Goal: Check status: Check status

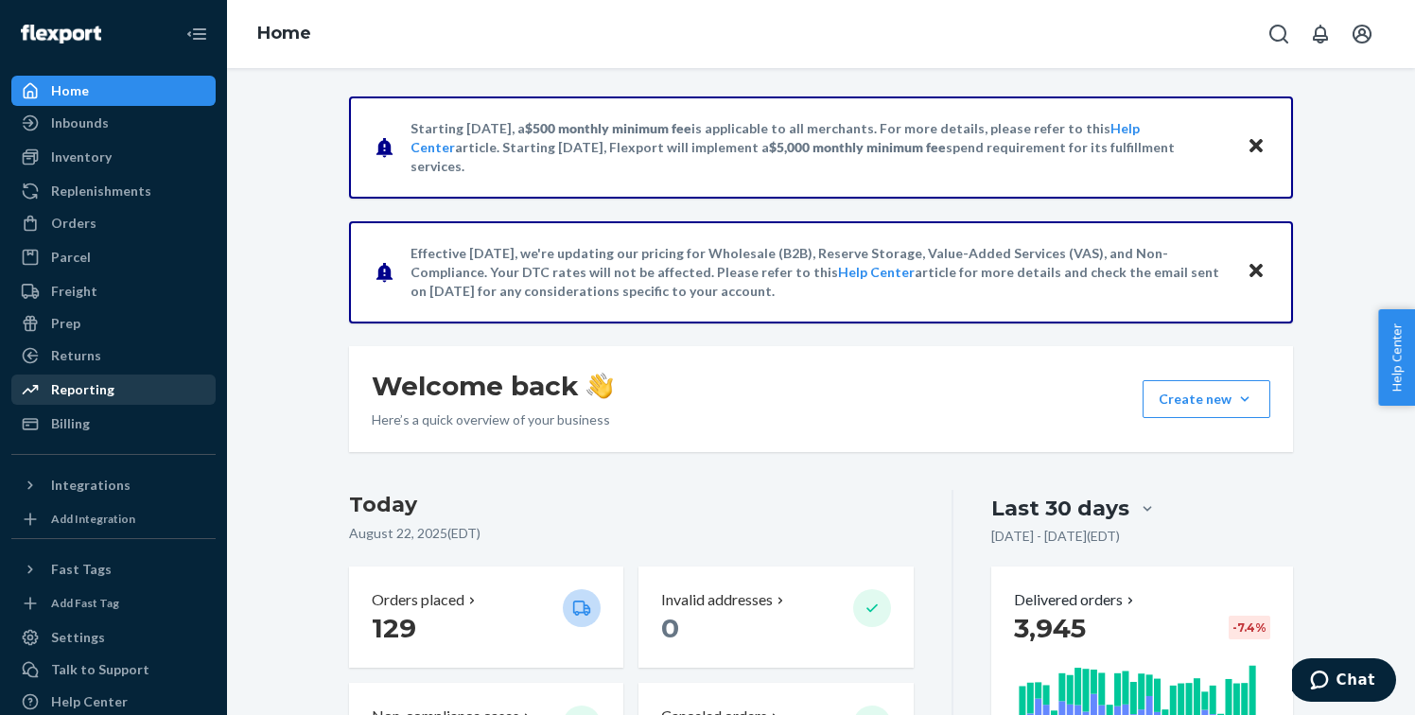
click at [131, 391] on div "Reporting" at bounding box center [113, 389] width 201 height 26
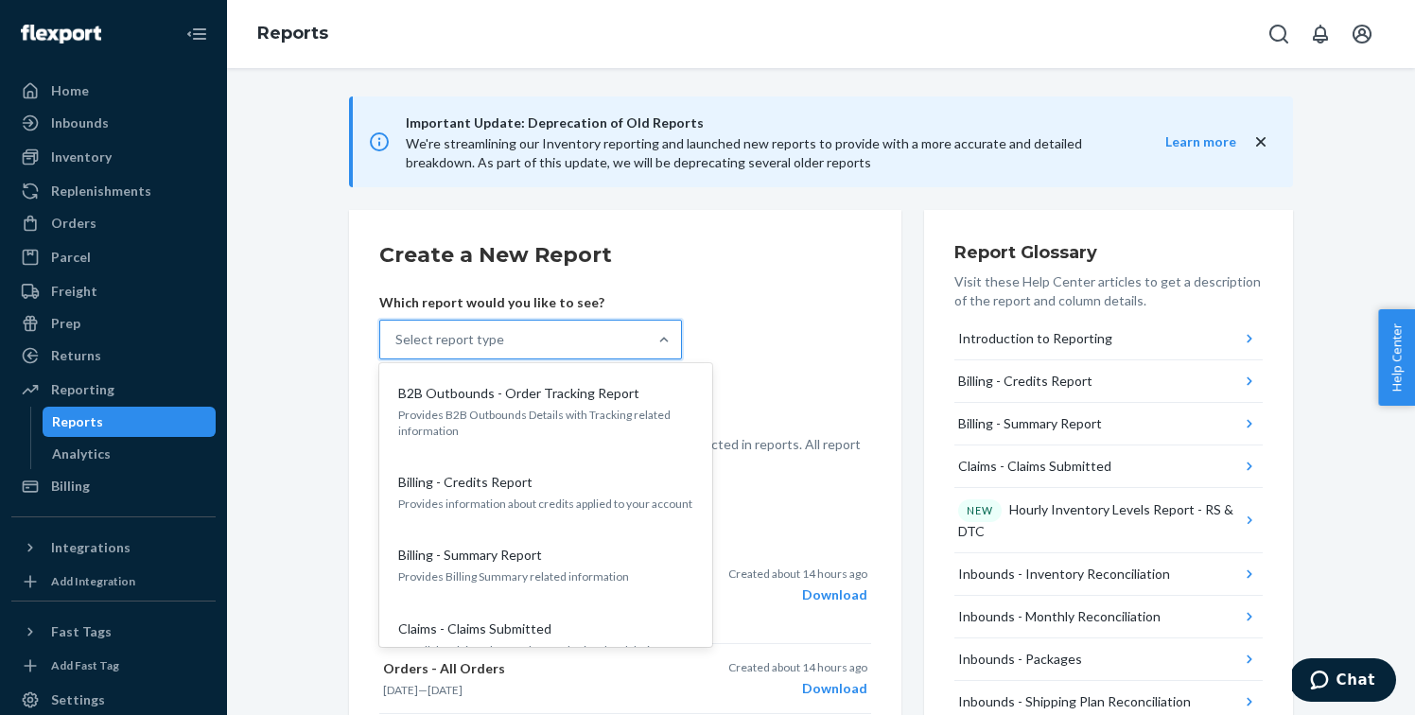
click at [564, 334] on div "Select report type" at bounding box center [513, 340] width 267 height 38
click at [397, 334] on input "option B2B Outbounds - Order Tracking Report focused, 1 of 33. 33 results avail…" at bounding box center [396, 339] width 2 height 19
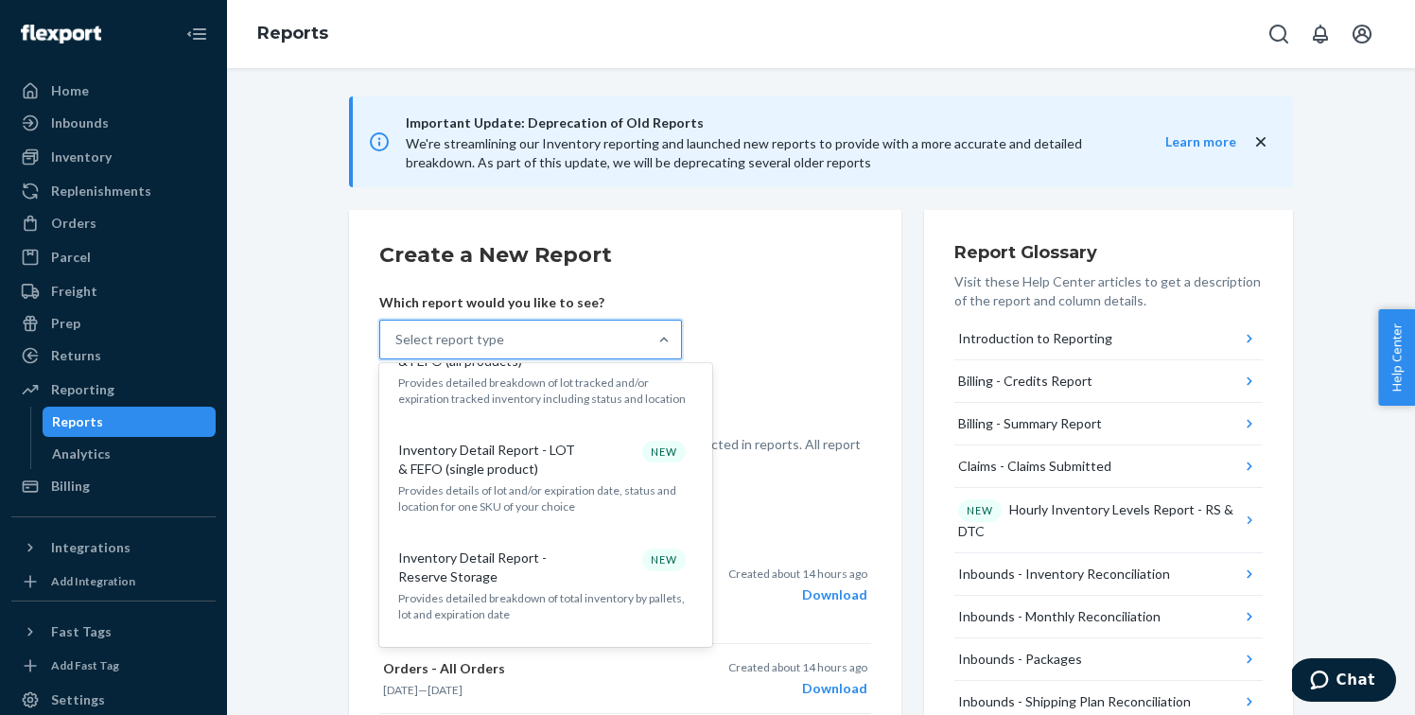
scroll to position [955, 0]
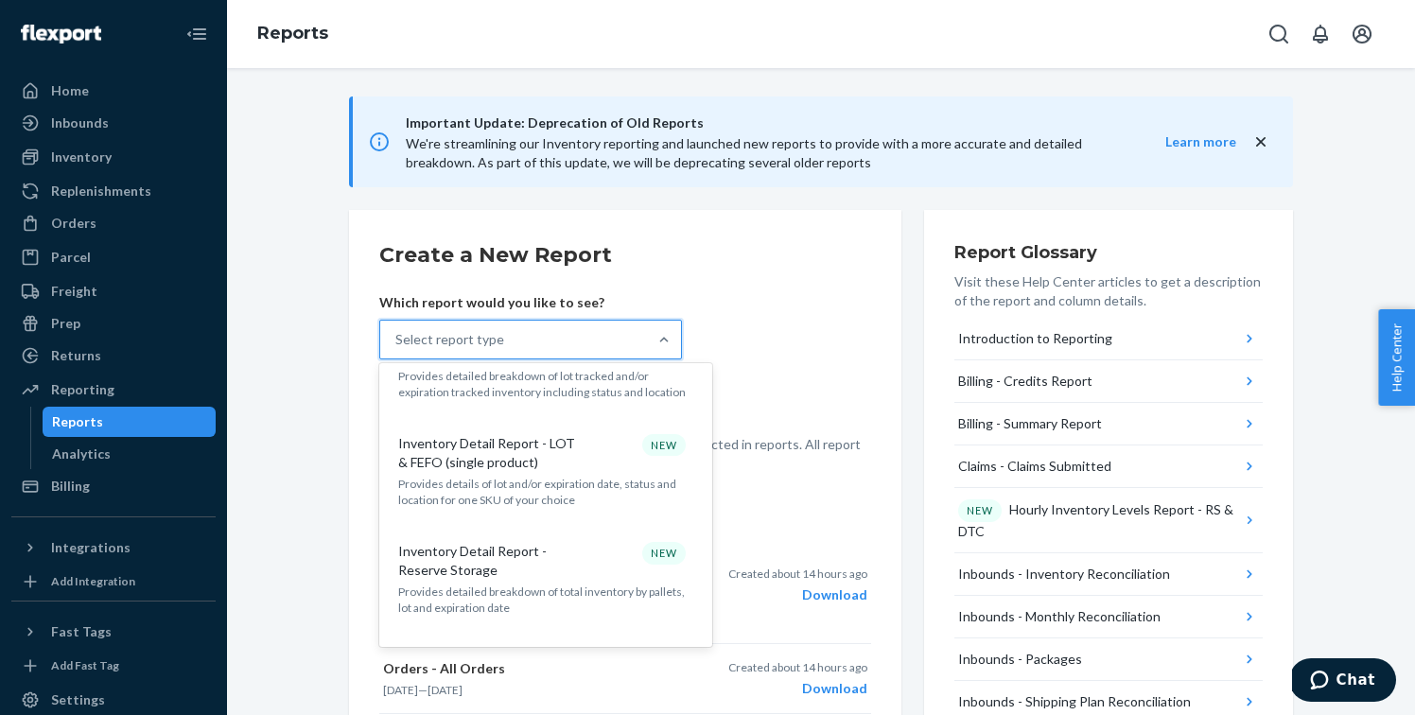
click at [543, 542] on p "Inventory Detail Report - Reserve Storage" at bounding box center [489, 561] width 182 height 38
click at [397, 349] on input "option Inventory Detail Report - Reserve Storage focused, 13 of 33. 33 results …" at bounding box center [396, 339] width 2 height 19
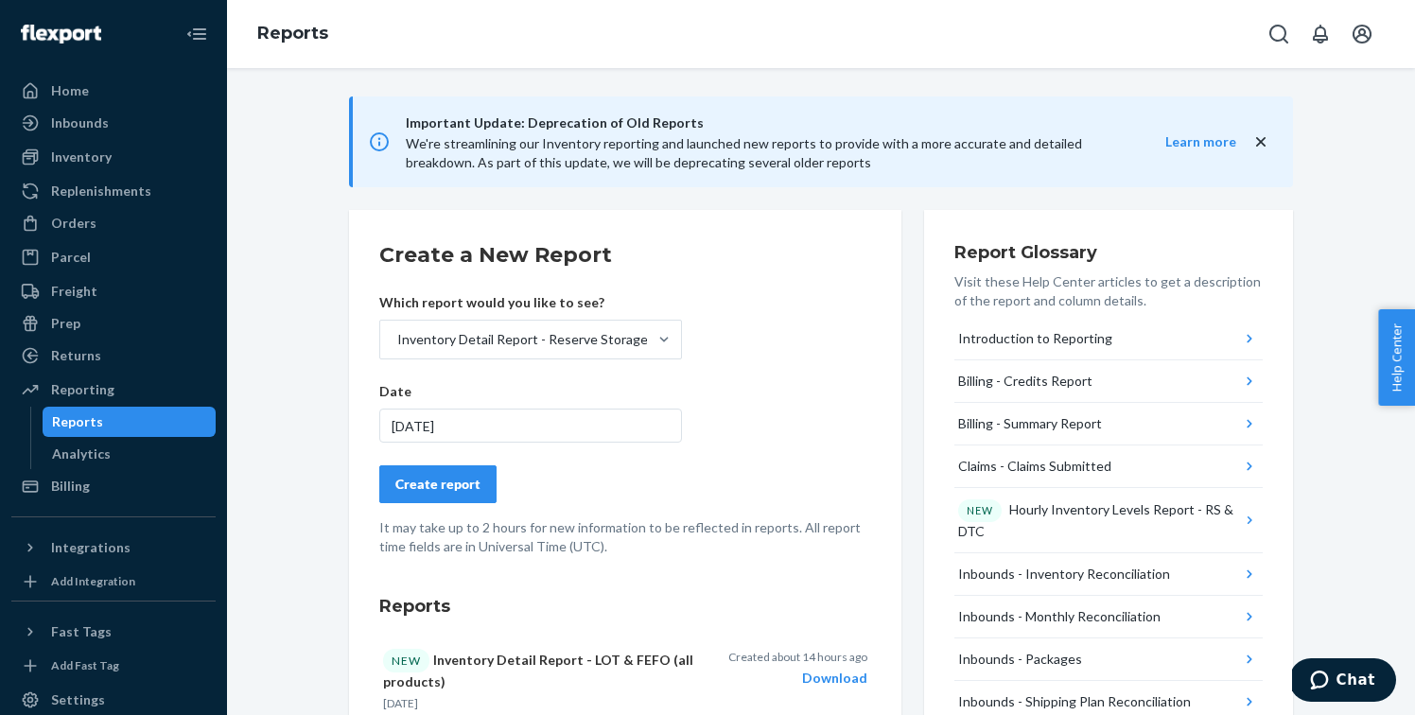
click at [470, 483] on div "Create report" at bounding box center [437, 484] width 85 height 19
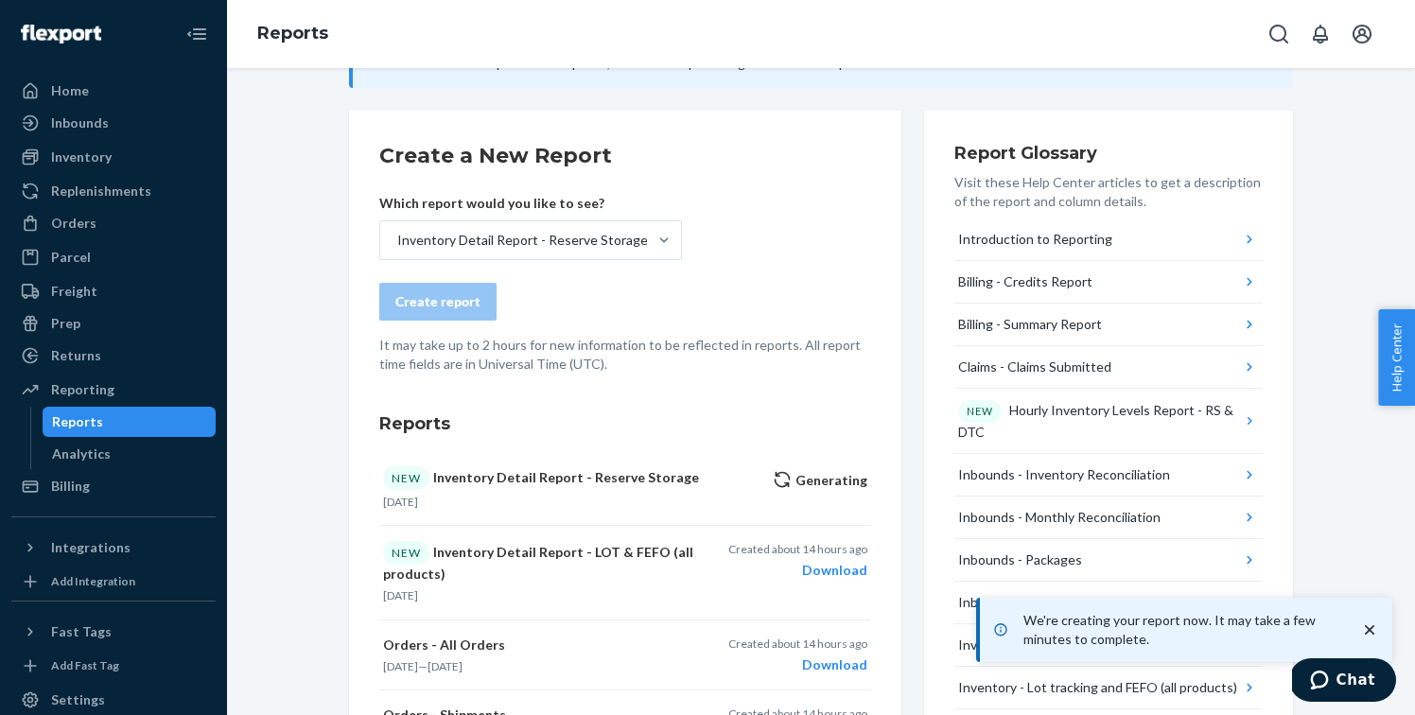
scroll to position [105, 0]
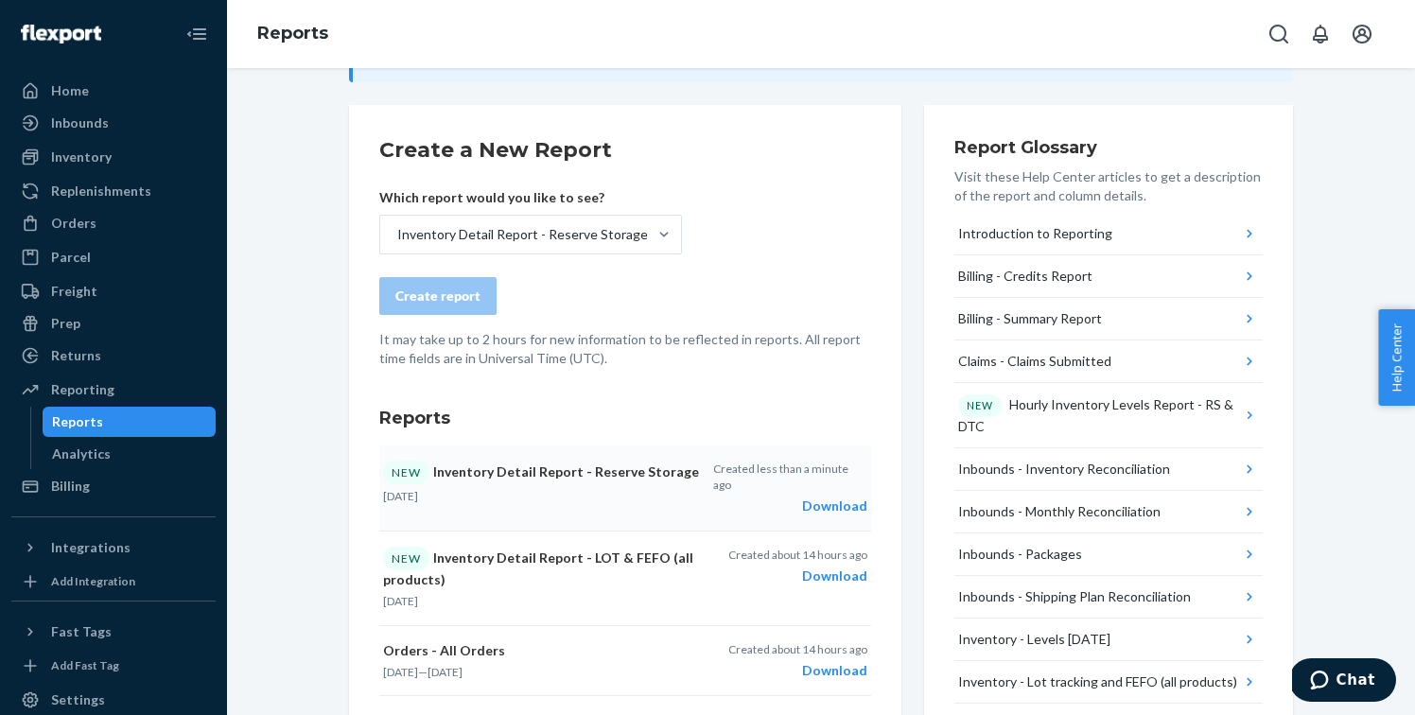
click at [832, 497] on div "Download" at bounding box center [790, 506] width 154 height 19
click at [831, 497] on div "Download" at bounding box center [790, 506] width 154 height 19
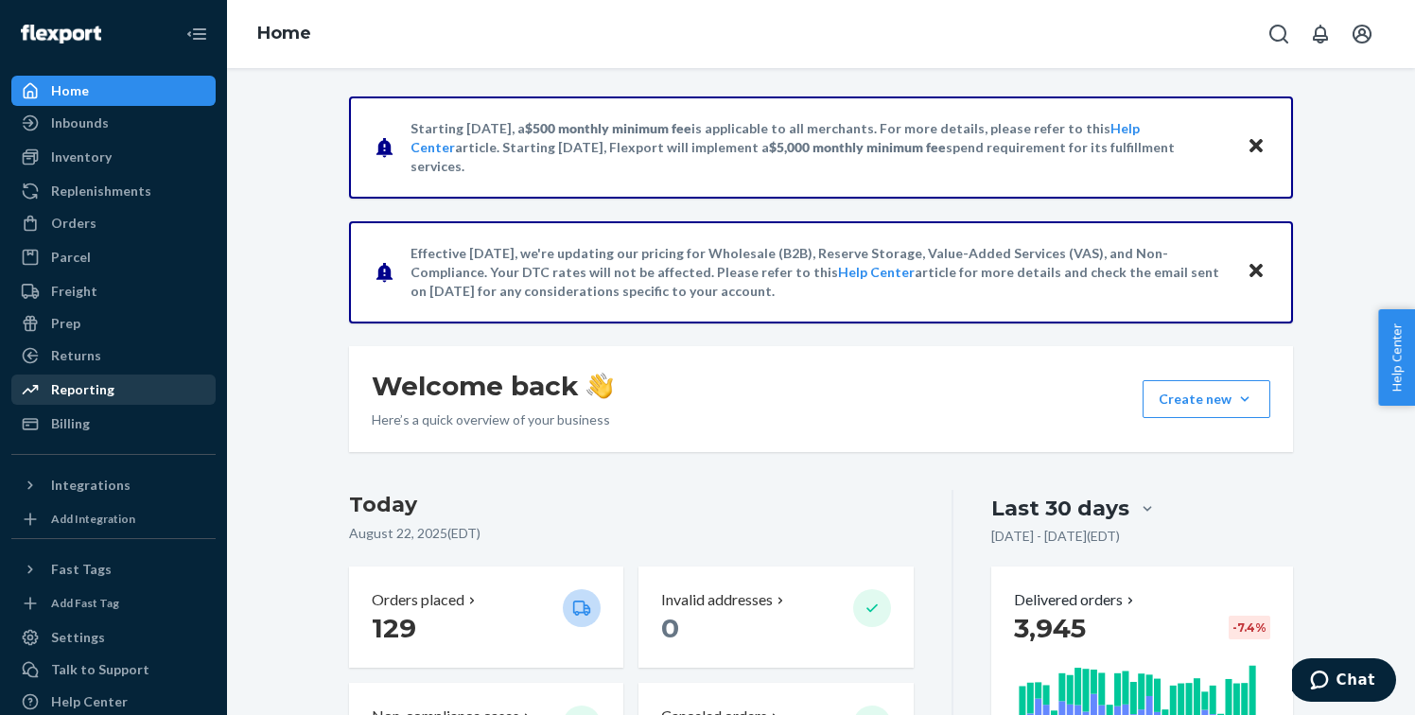
click at [59, 394] on div "Reporting" at bounding box center [82, 389] width 63 height 19
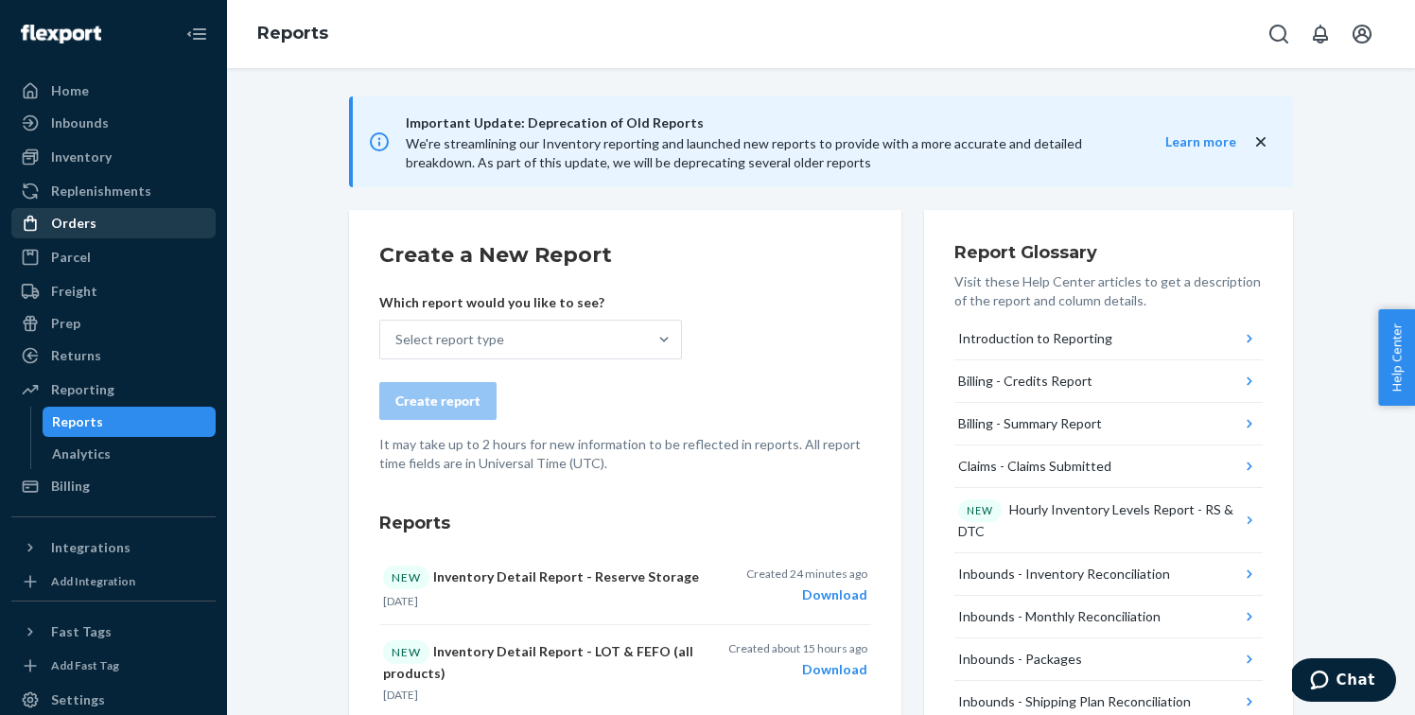
click at [84, 211] on div "Orders" at bounding box center [113, 223] width 201 height 26
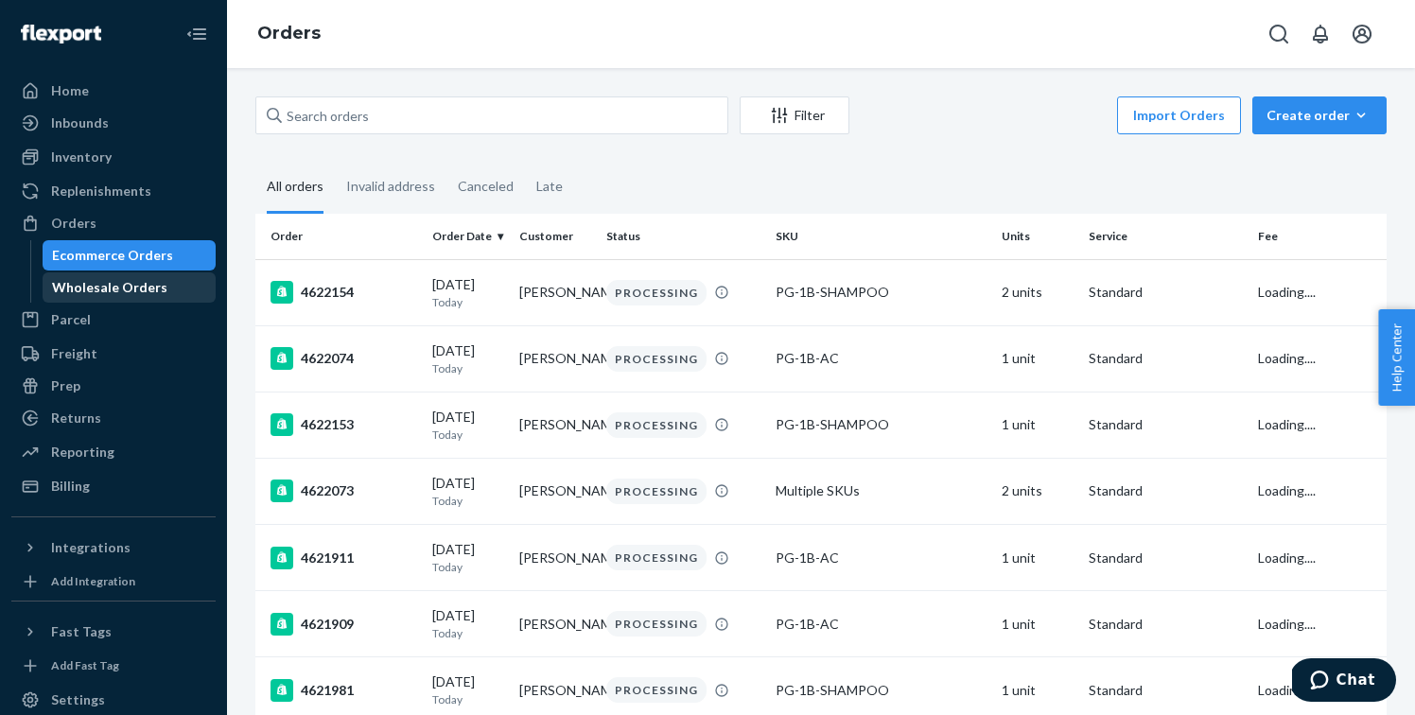
click at [82, 295] on div "Wholesale Orders" at bounding box center [109, 287] width 115 height 19
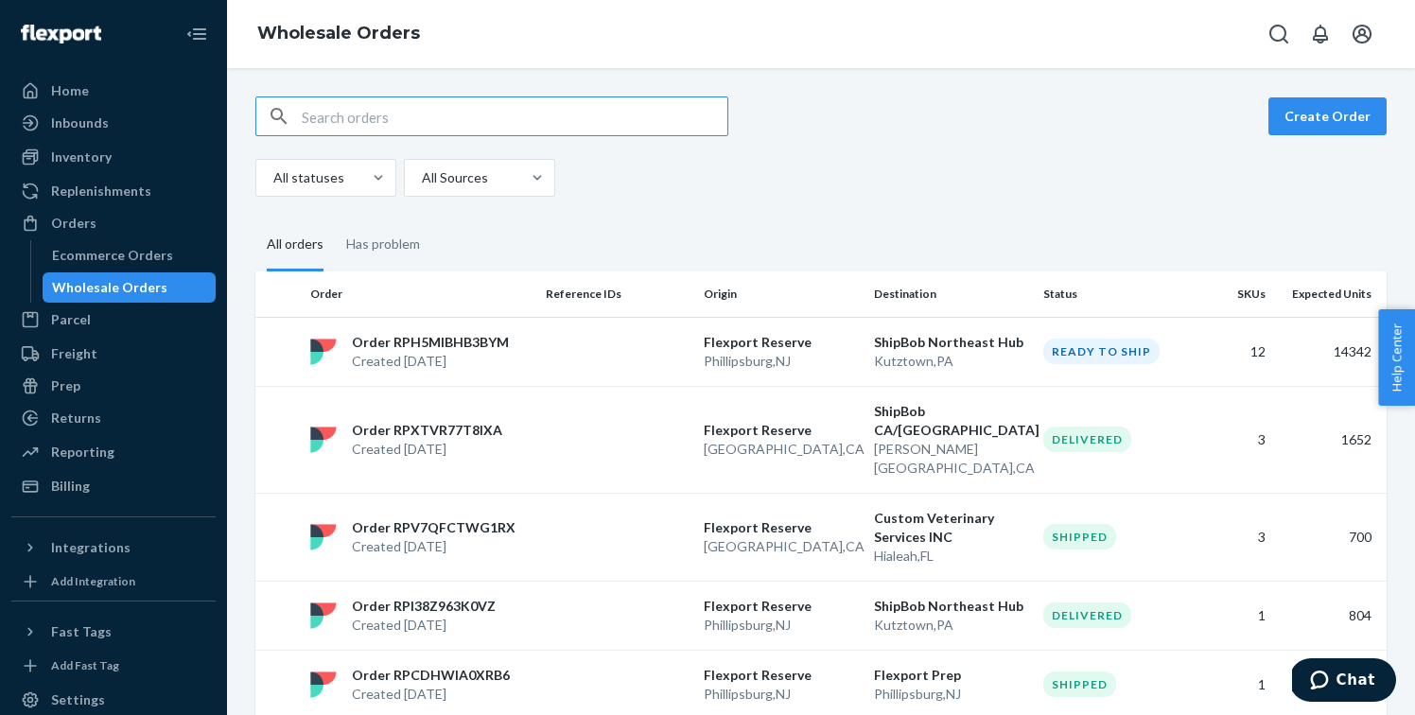
scroll to position [79, 0]
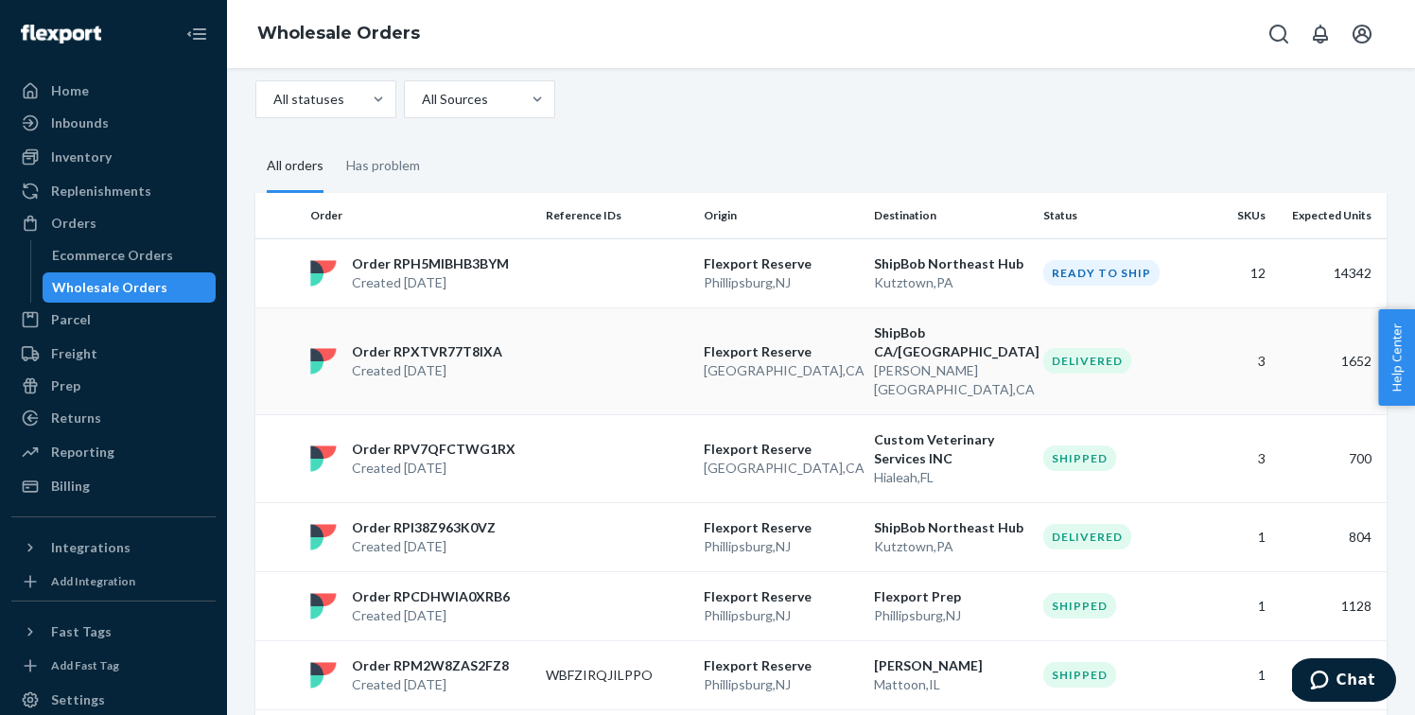
click at [586, 351] on td at bounding box center [617, 360] width 158 height 107
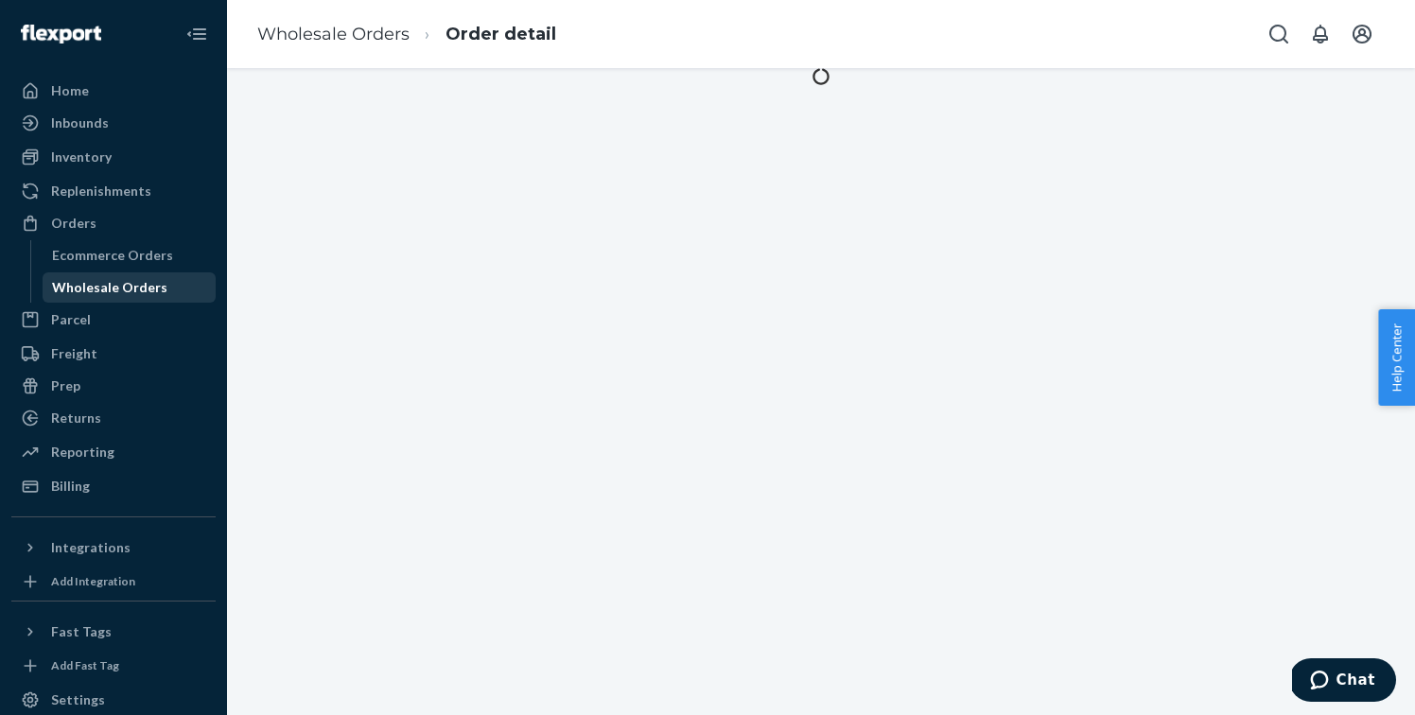
click at [139, 289] on div "Wholesale Orders" at bounding box center [109, 287] width 115 height 19
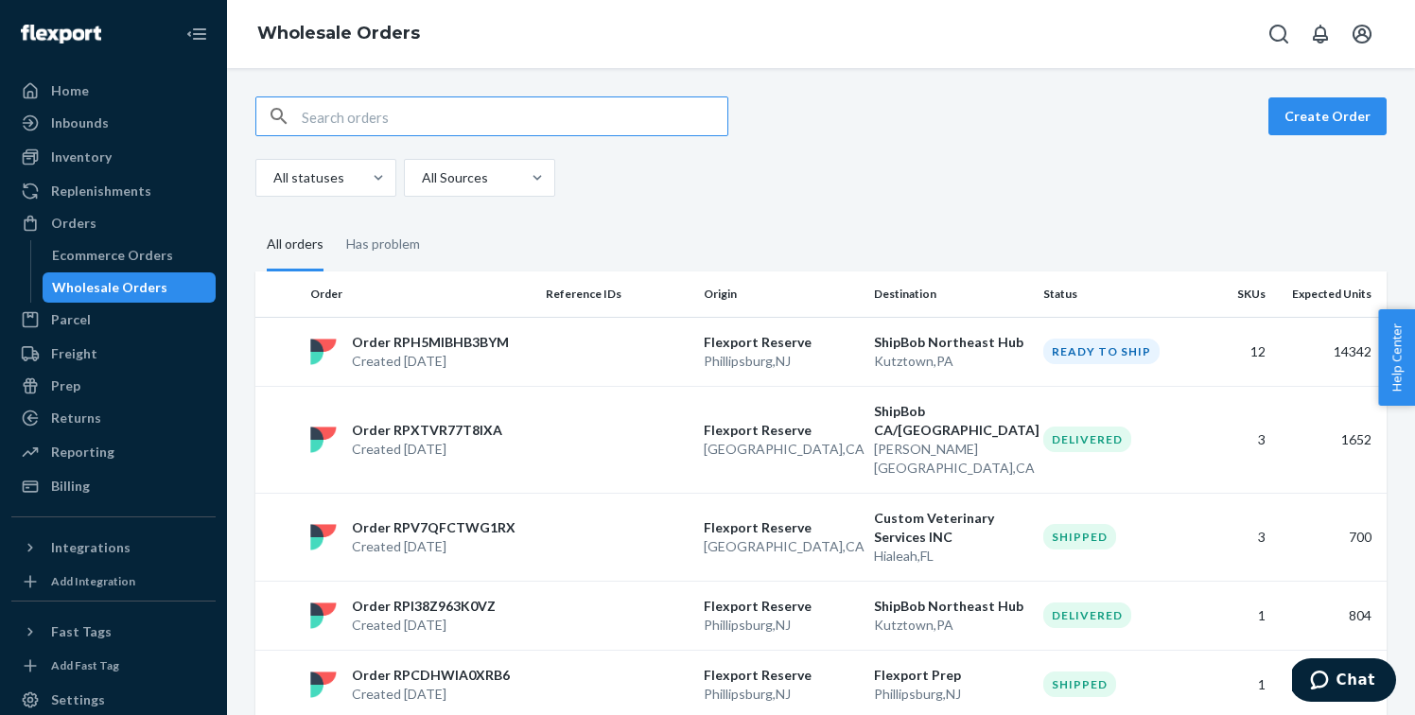
paste input "3032756137"
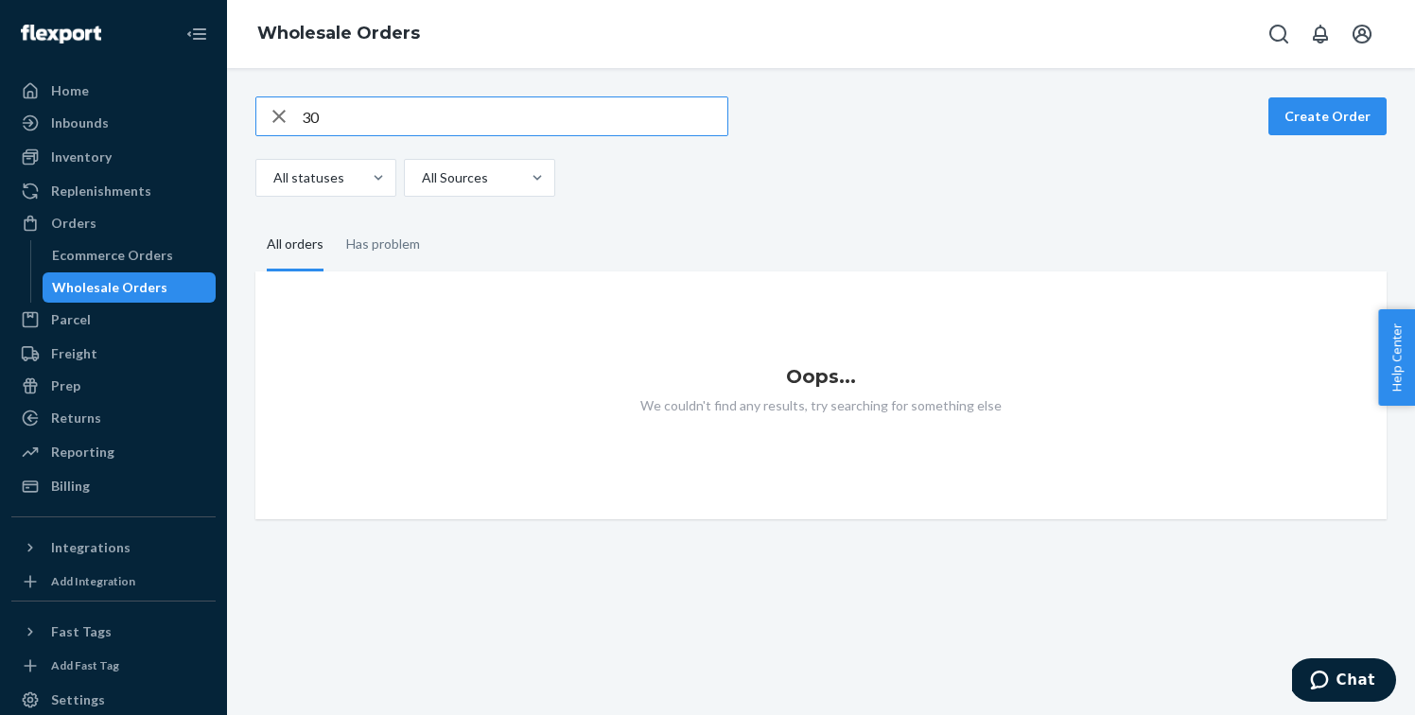
type input "3"
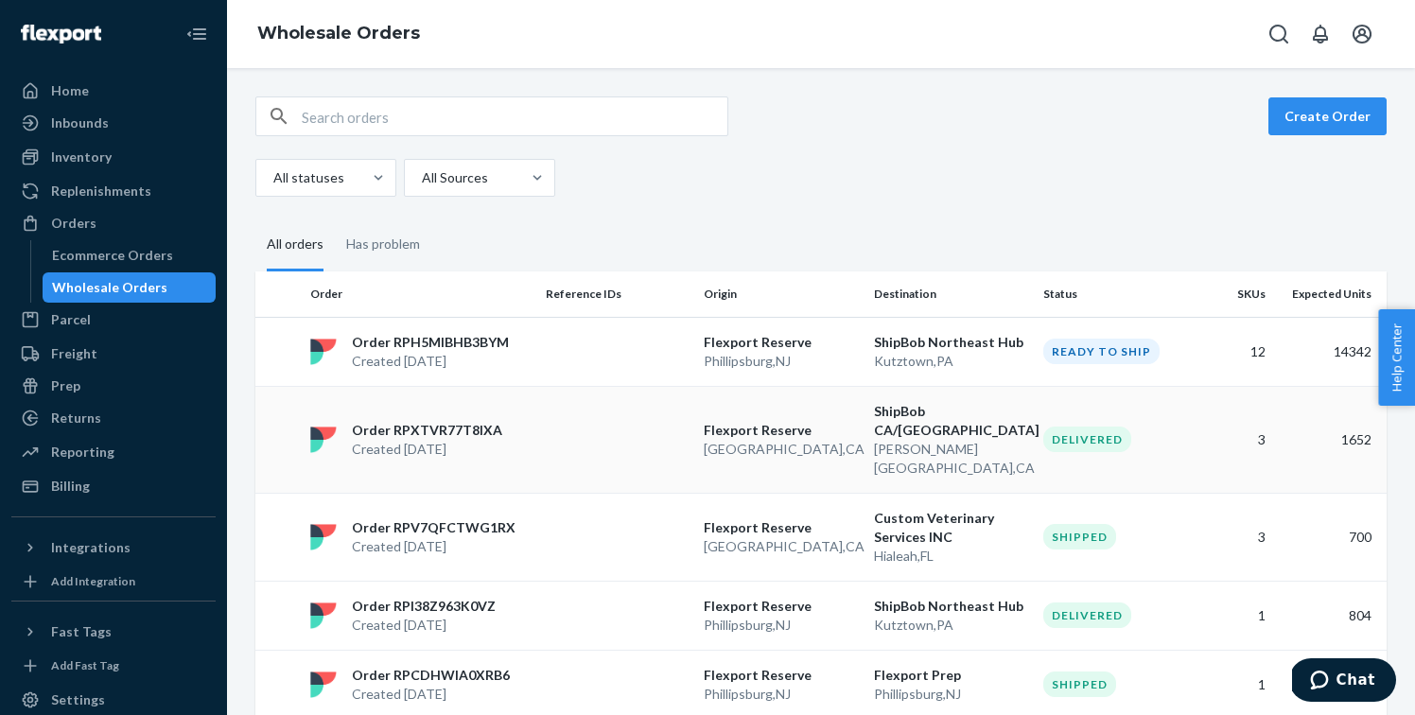
click at [460, 440] on td "Order RPXTVR77T8IXA Created [DATE]" at bounding box center [421, 439] width 236 height 107
